Goal: Task Accomplishment & Management: Complete application form

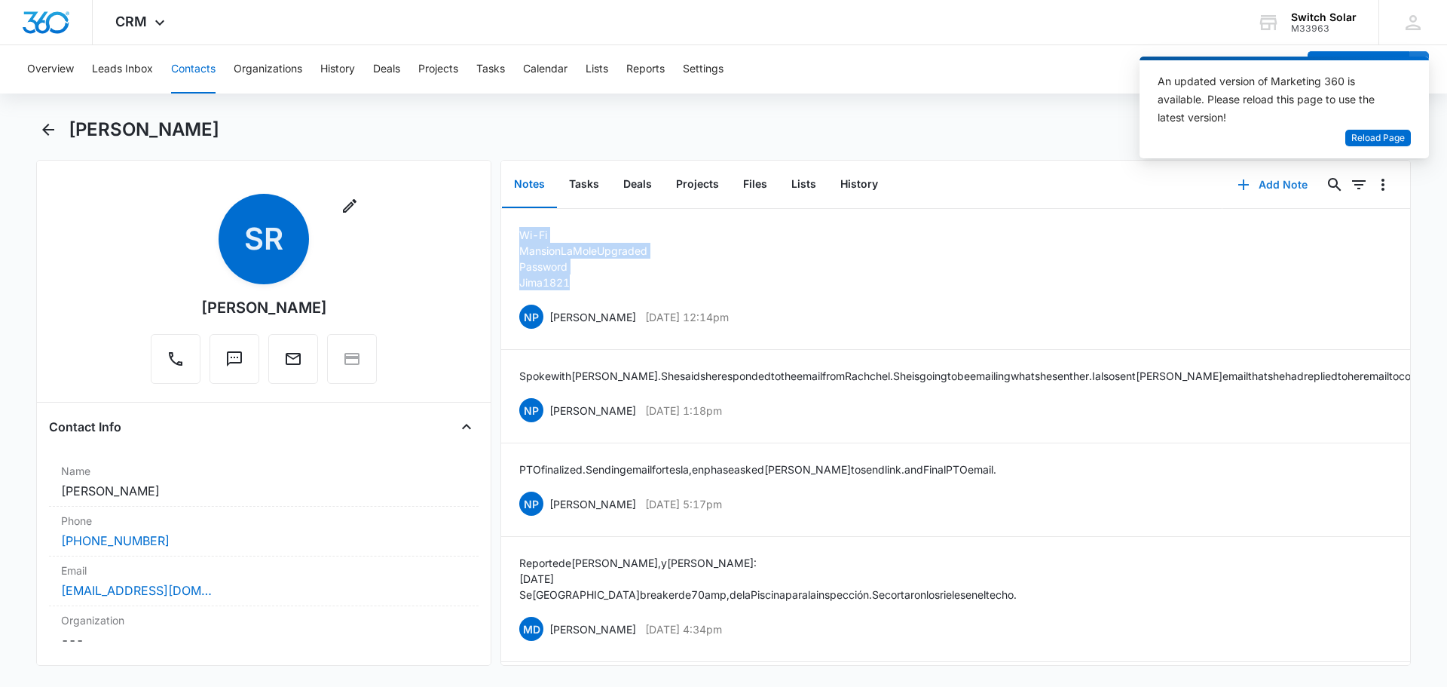
click at [1268, 185] on button "Add Note" at bounding box center [1272, 185] width 100 height 36
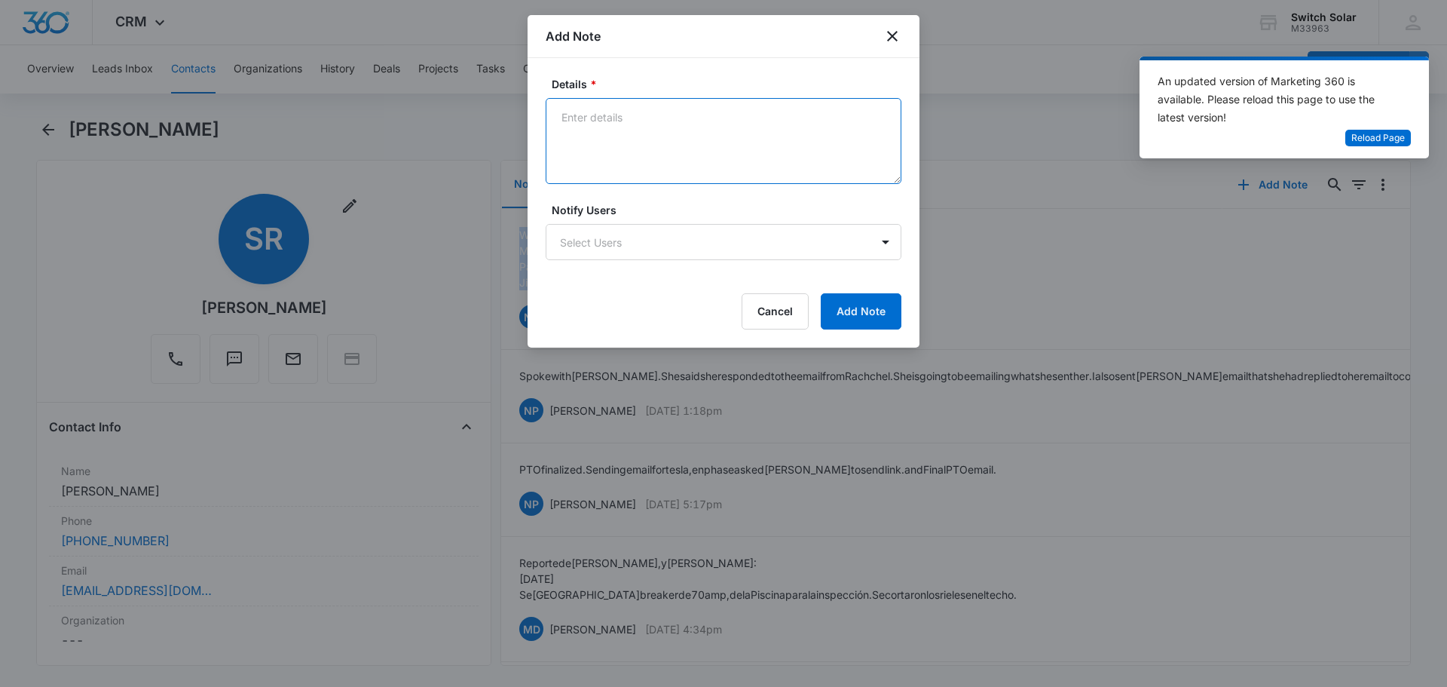
click at [684, 152] on textarea "Details *" at bounding box center [724, 141] width 356 height 86
type textarea "C"
type textarea "O"
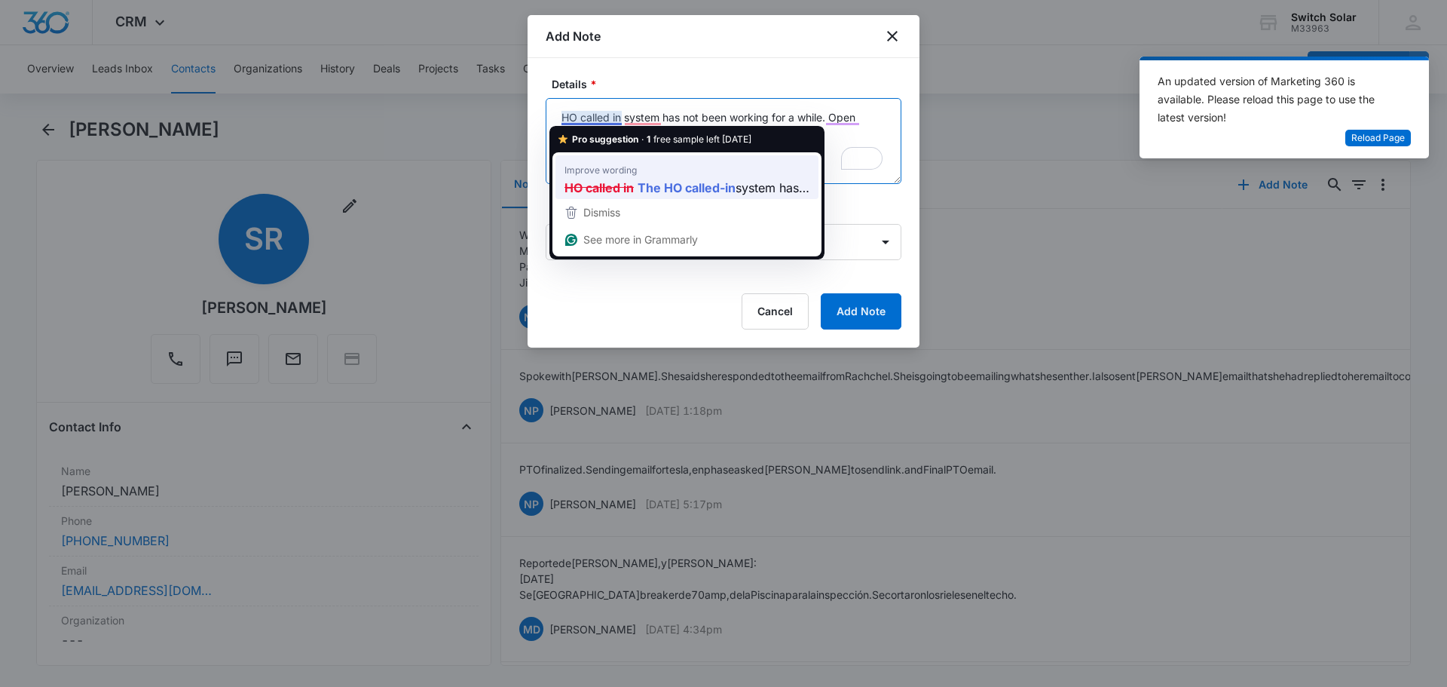
type textarea "The HO called-in system has not been working for a while. Open ticket and sent …"
